Goal: Register for event/course

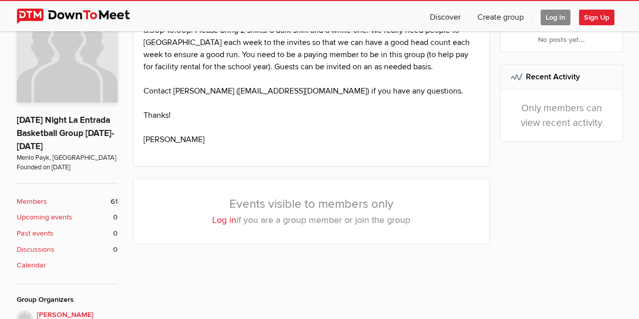
scroll to position [233, 0]
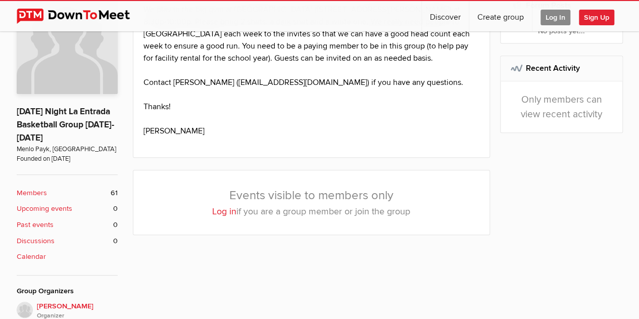
click at [552, 23] on span "Log In" at bounding box center [556, 18] width 30 height 16
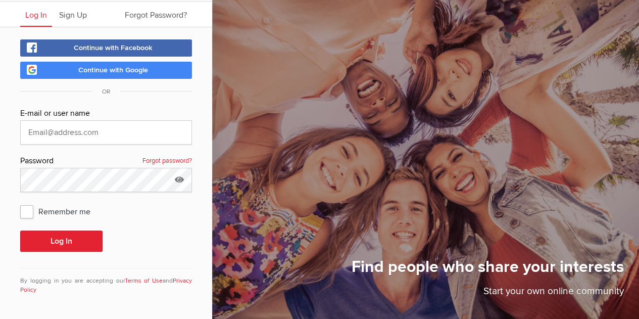
scroll to position [28, 0]
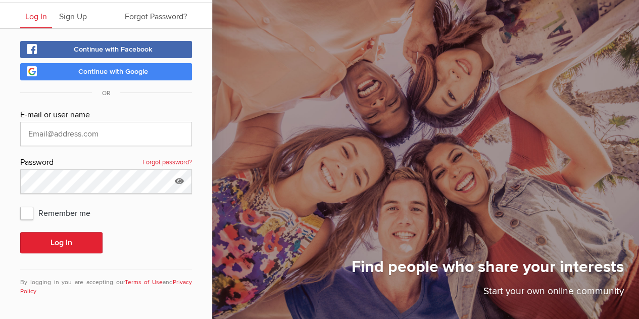
click at [128, 75] on span "Continue with Google" at bounding box center [113, 71] width 70 height 9
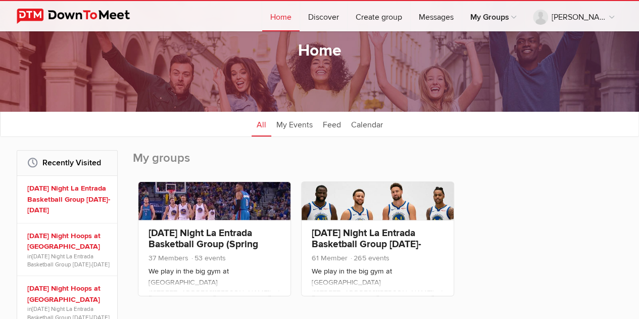
scroll to position [41, 0]
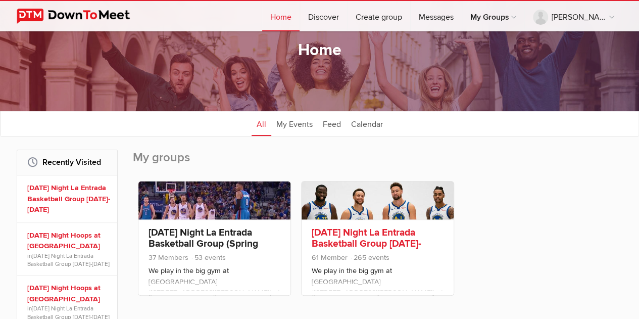
click at [395, 232] on link "[DATE] Night La Entrada Basketball Group [DATE]-[DATE]" at bounding box center [367, 243] width 110 height 34
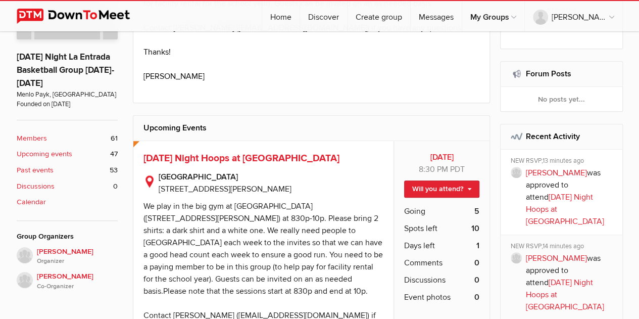
scroll to position [290, 0]
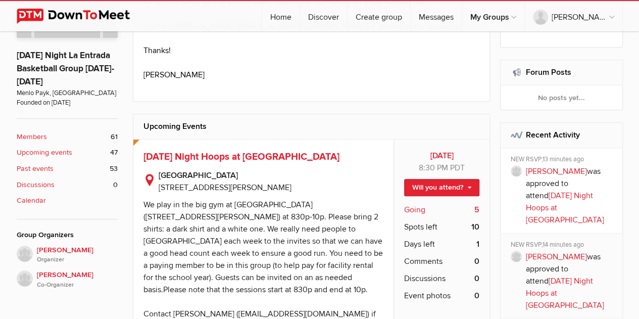
click at [414, 207] on span "Going" at bounding box center [414, 210] width 21 height 12
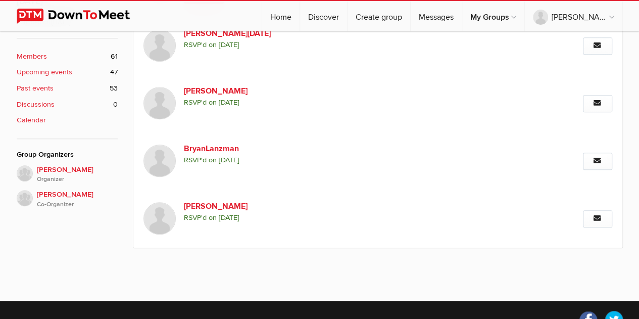
scroll to position [385, 0]
